Goal: Information Seeking & Learning: Find contact information

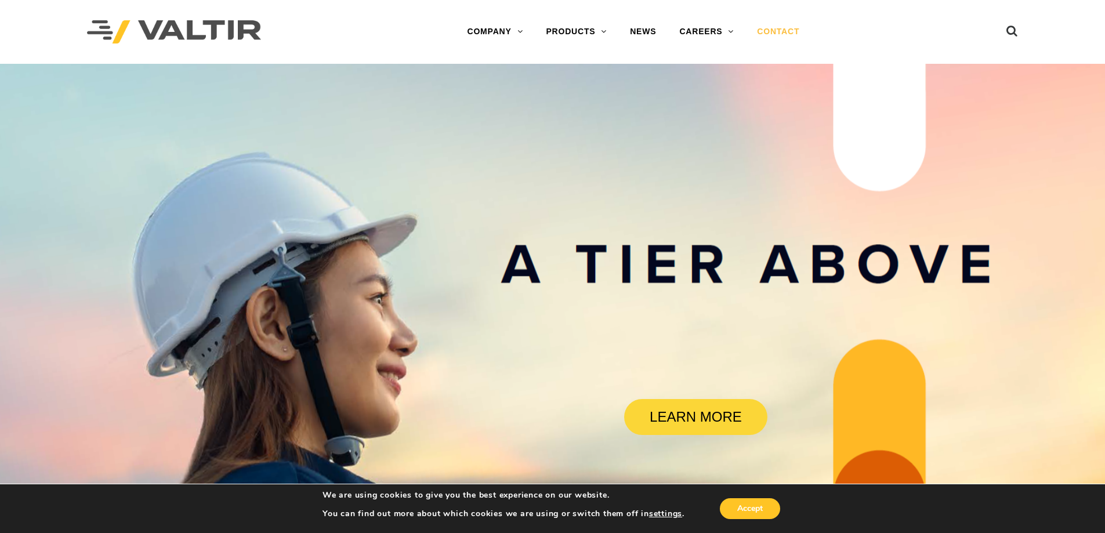
click at [773, 30] on link "CONTACT" at bounding box center [778, 31] width 66 height 23
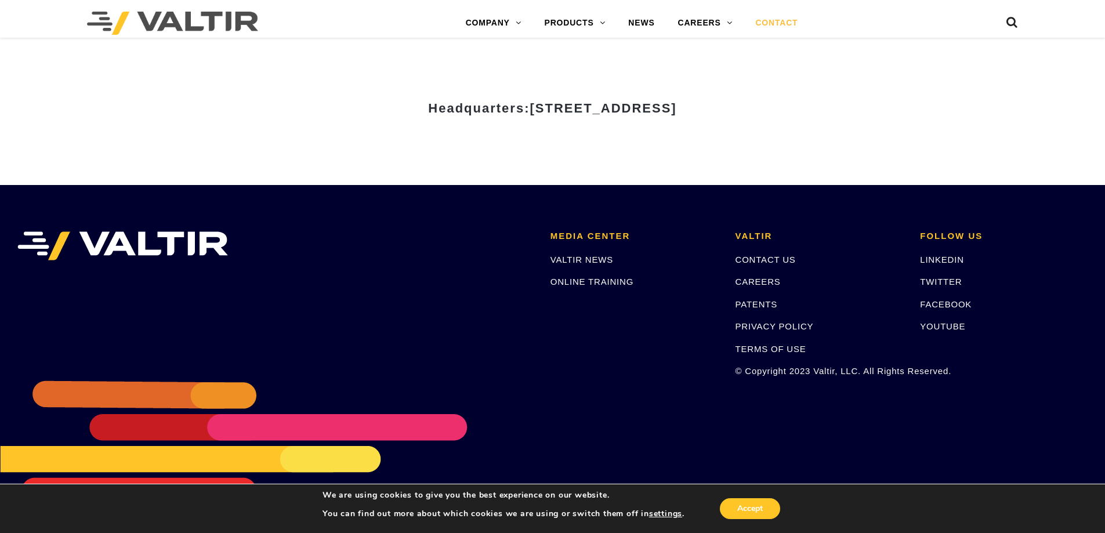
scroll to position [1496, 0]
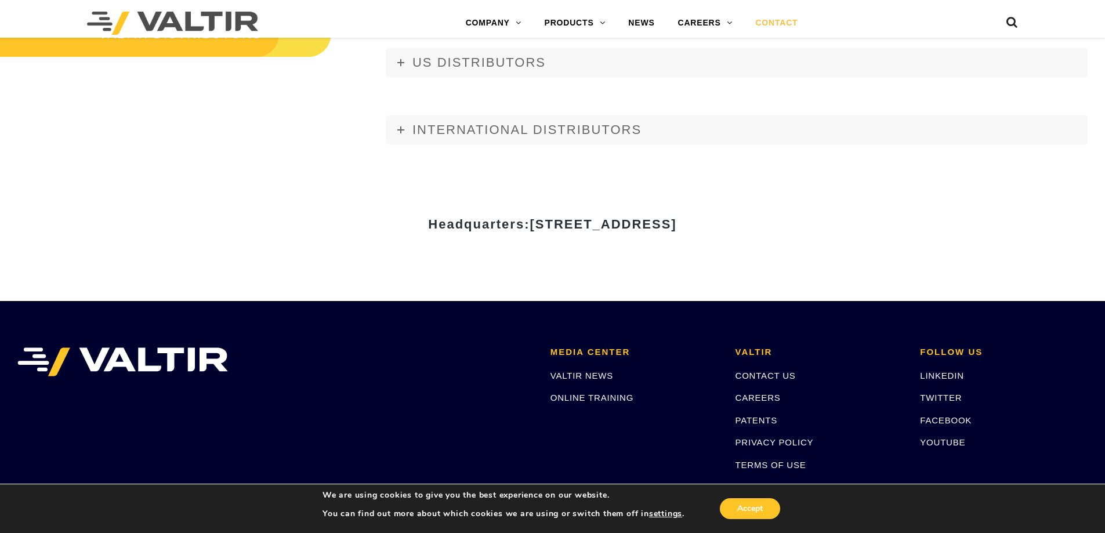
drag, startPoint x: 800, startPoint y: 214, endPoint x: 792, endPoint y: 226, distance: 14.2
click at [792, 226] on div "Headquarters: [STREET_ADDRESS]" at bounding box center [552, 220] width 679 height 23
click at [676, 226] on span "[STREET_ADDRESS]" at bounding box center [603, 224] width 147 height 15
click at [759, 374] on link "CONTACT US" at bounding box center [766, 376] width 60 height 10
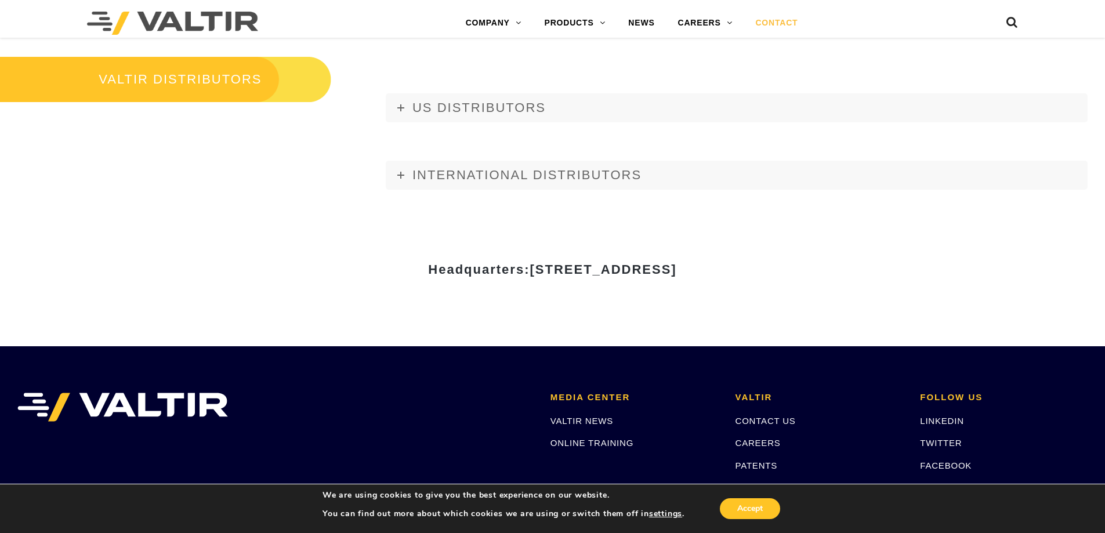
scroll to position [1612, 0]
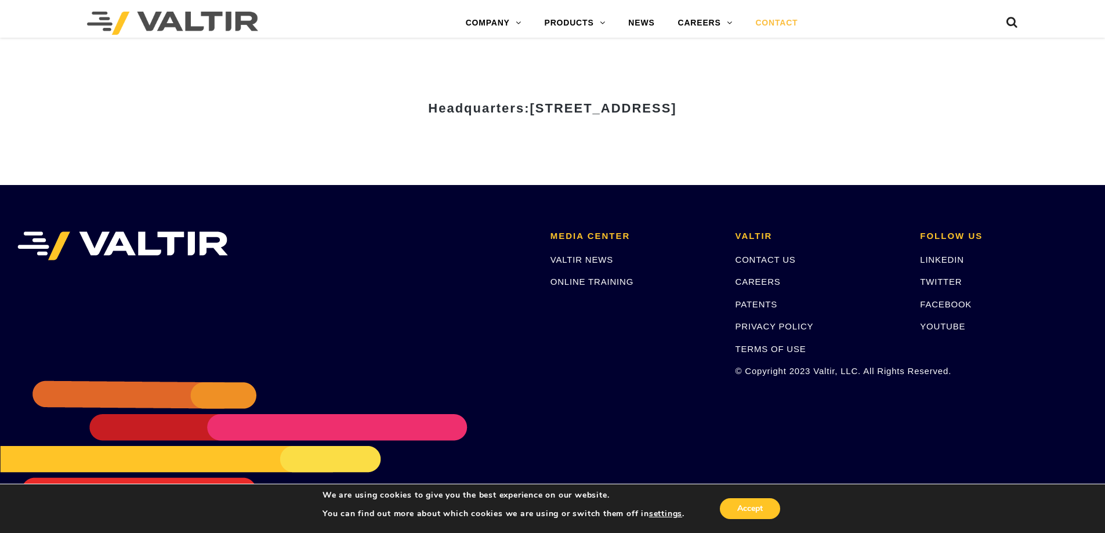
drag, startPoint x: 807, startPoint y: 107, endPoint x: 416, endPoint y: 111, distance: 391.0
click at [416, 111] on h3 "Headquarters: 15601 Dallas Parkway, Suite 525 | Addison, TX 75001" at bounding box center [552, 109] width 679 height 14
copy span "15601 Dallas Parkway, Suite 525 | Addison, TX 75001"
